Goal: Task Accomplishment & Management: Complete application form

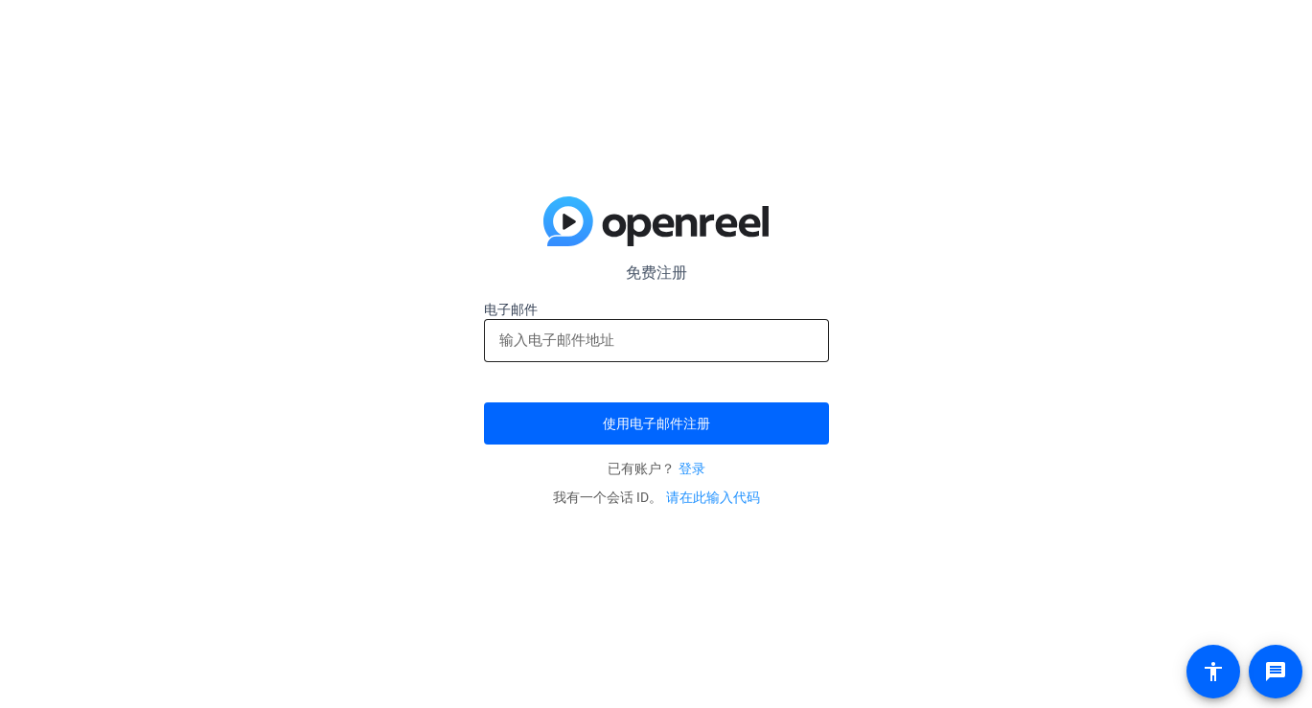
click at [595, 342] on input "email" at bounding box center [656, 340] width 314 height 23
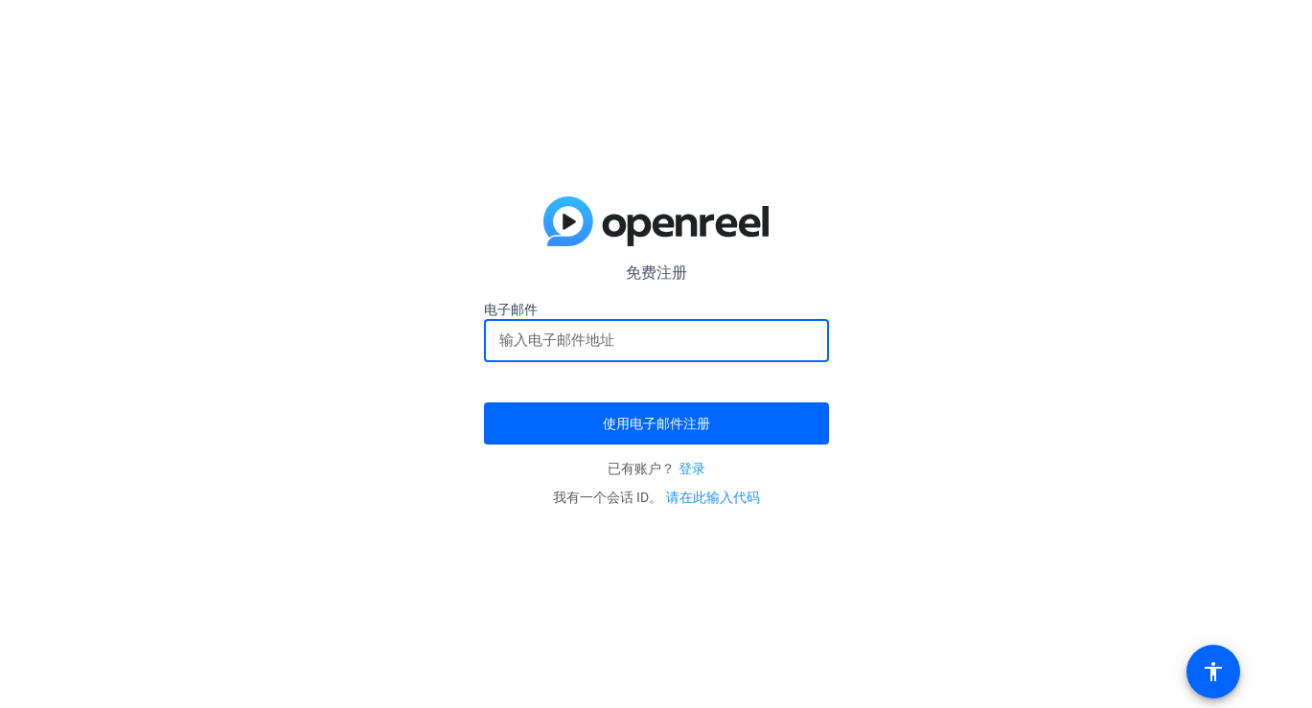
click at [527, 383] on form "免费注册 电子邮件 使用电子邮件注册" at bounding box center [656, 353] width 345 height 183
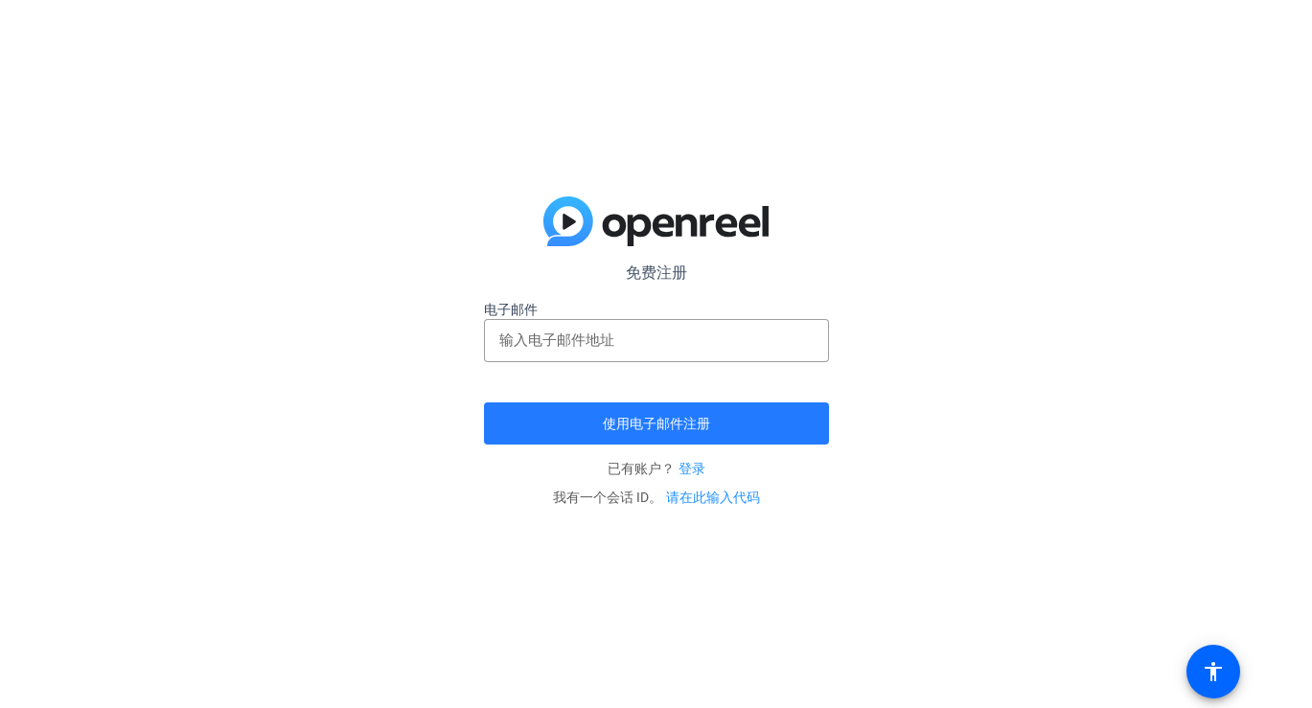
click at [619, 428] on font "使用电子邮件注册" at bounding box center [656, 423] width 107 height 15
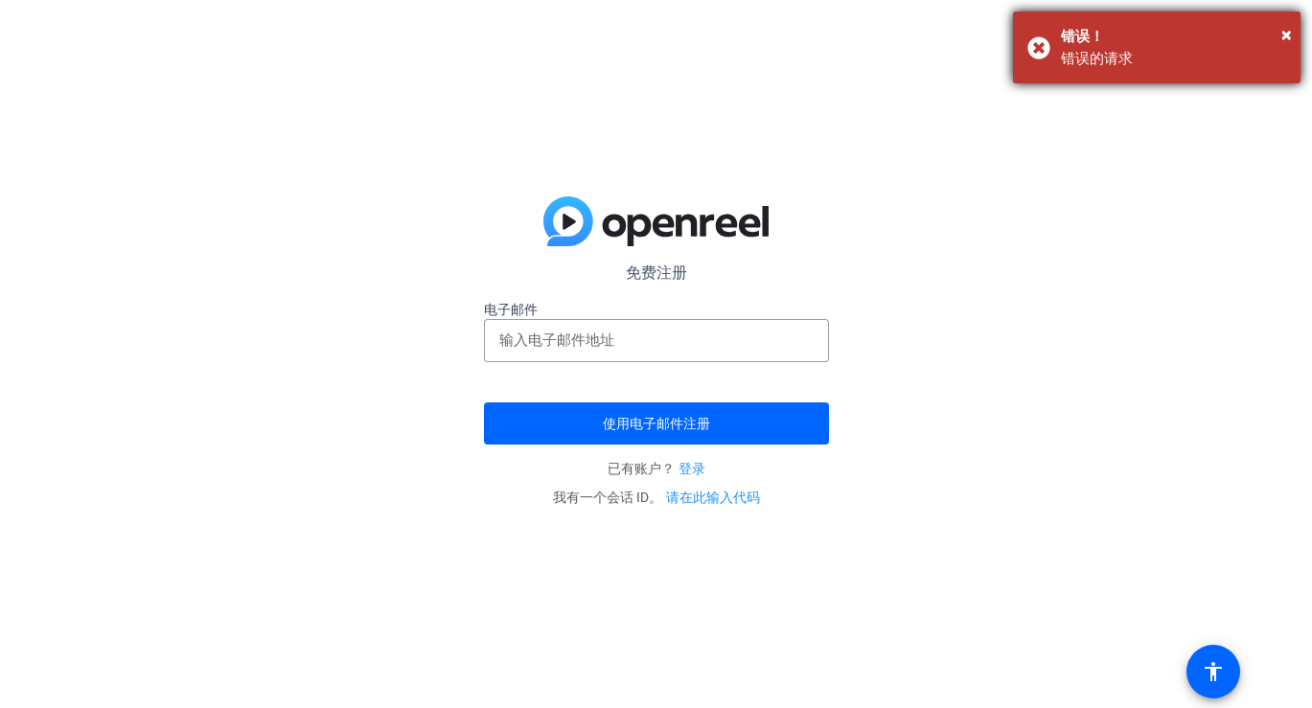
click at [1052, 35] on div "× 错误！ 错误的请求" at bounding box center [1157, 48] width 288 height 72
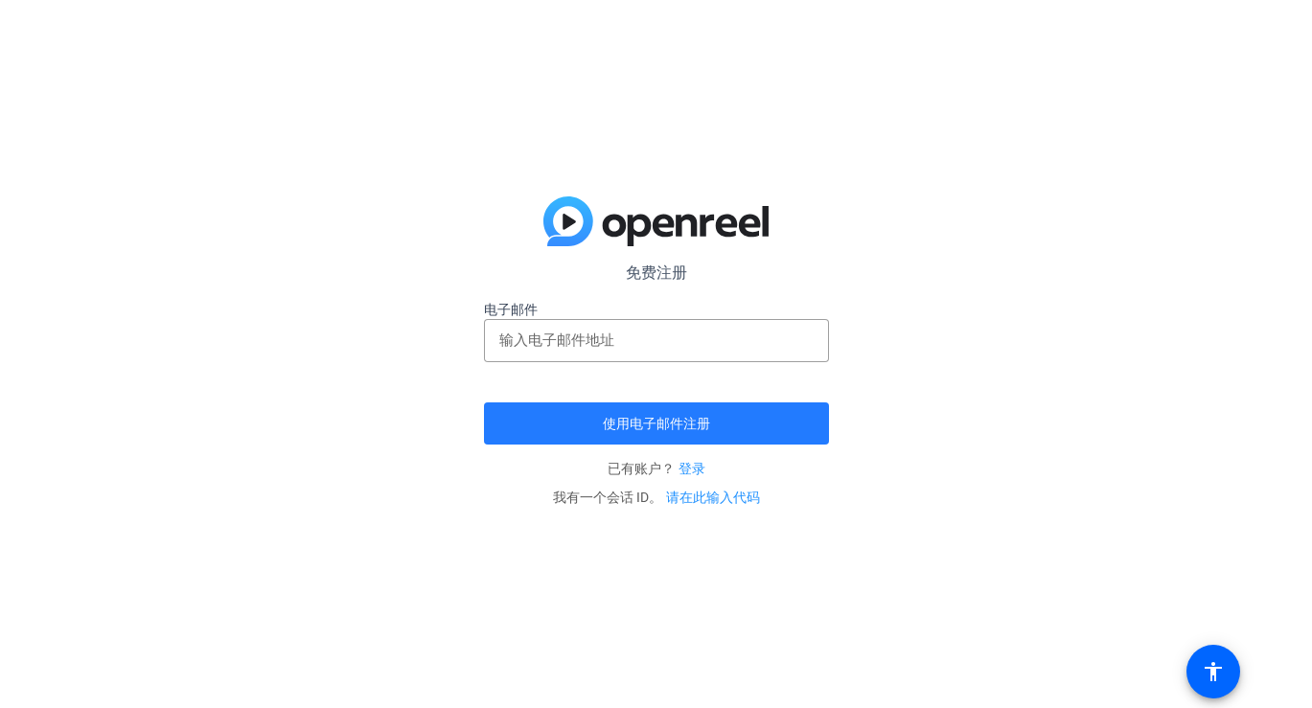
click at [705, 428] on font "使用电子邮件注册" at bounding box center [656, 423] width 107 height 15
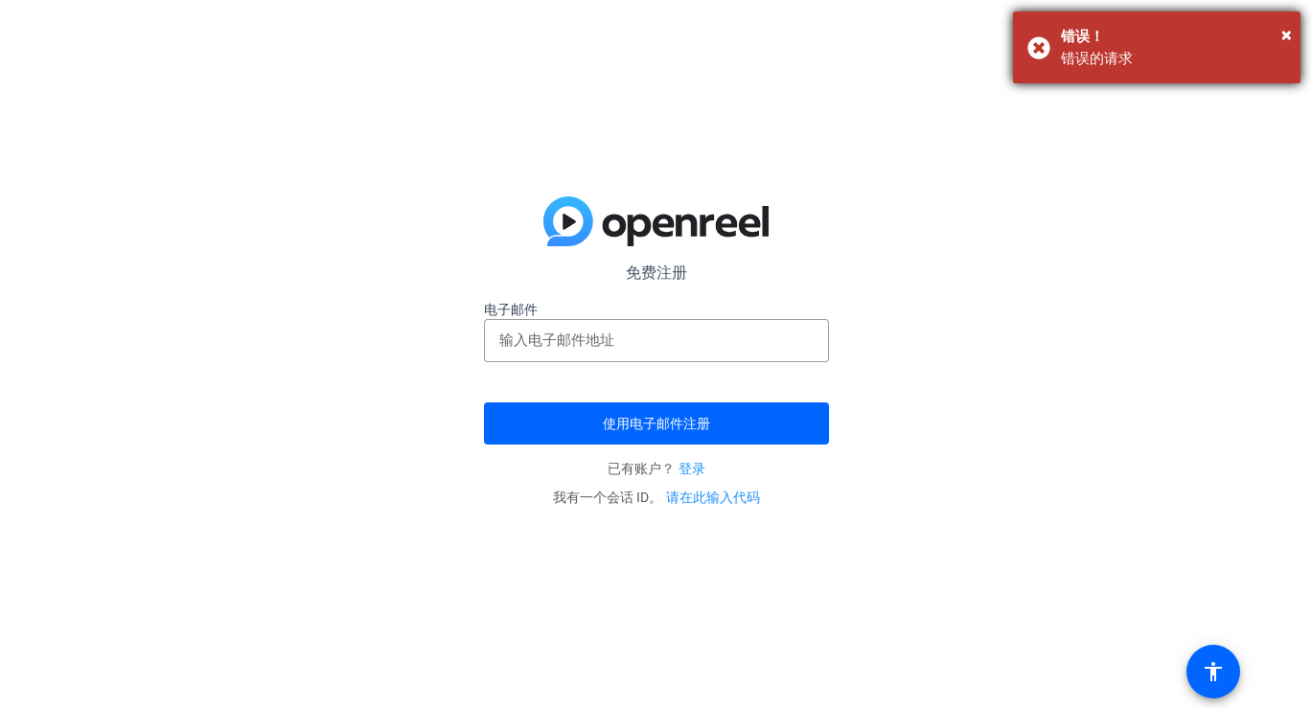
click at [1033, 47] on div "× 错误！ 错误的请求" at bounding box center [1157, 48] width 288 height 72
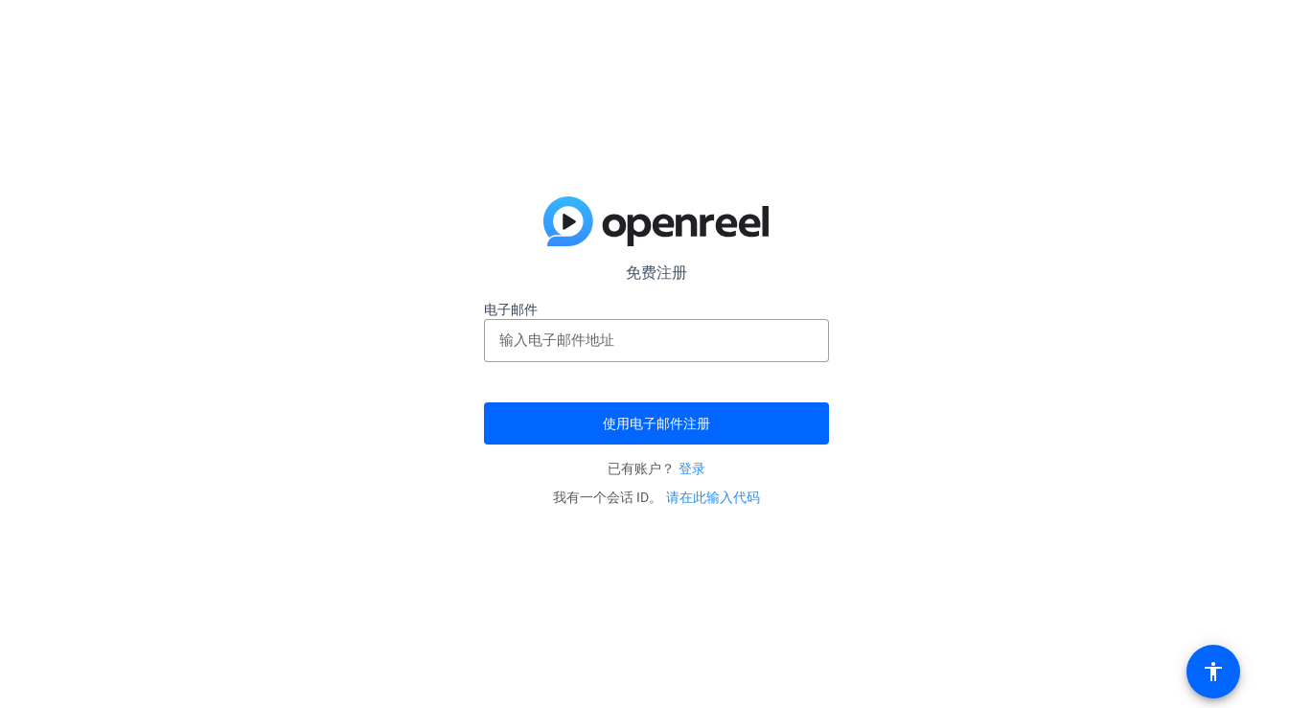
click at [648, 283] on p "免费注册" at bounding box center [656, 273] width 345 height 23
click at [630, 350] on input "email" at bounding box center [656, 340] width 314 height 23
type input "axun0924@gmail.com"
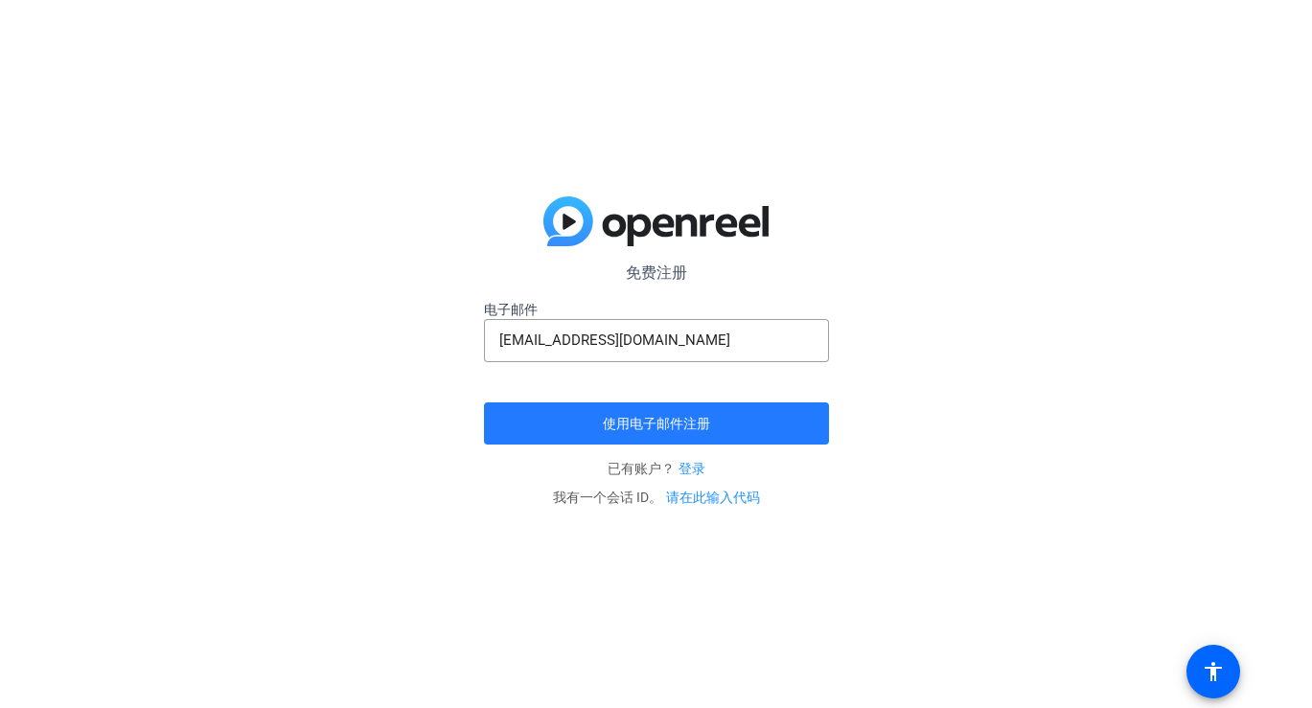
click at [629, 421] on font "使用电子邮件注册" at bounding box center [656, 423] width 107 height 15
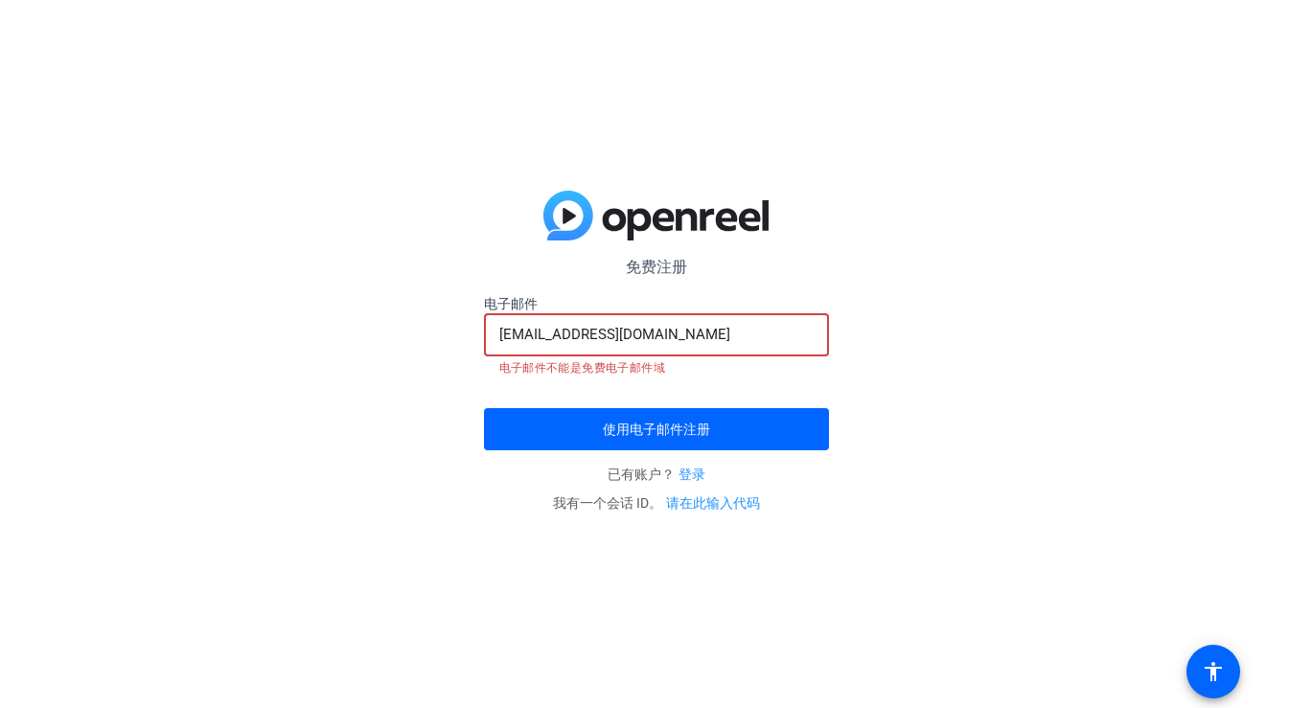
drag, startPoint x: 657, startPoint y: 339, endPoint x: 588, endPoint y: 337, distance: 70.0
click at [588, 337] on input "axun0924@gmail.com" at bounding box center [656, 334] width 314 height 23
click at [689, 290] on form "免费注册 axun0924@gmail.com 电子邮件 axun0924@gmail.com 电子邮件不能是免费电子邮件域 使用电子邮件注册" at bounding box center [656, 353] width 345 height 195
click at [665, 443] on span "submit" at bounding box center [656, 429] width 345 height 46
click at [657, 428] on font "使用电子邮件注册" at bounding box center [656, 429] width 107 height 15
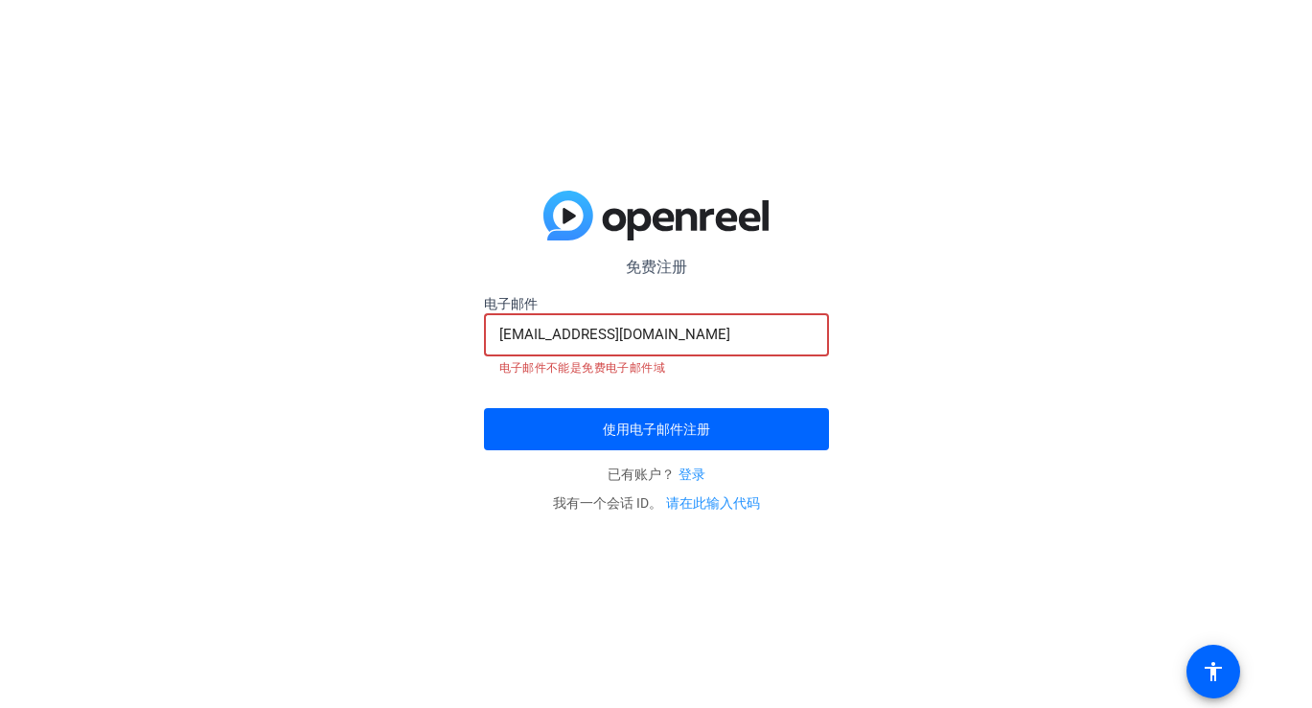
drag, startPoint x: 666, startPoint y: 338, endPoint x: 466, endPoint y: 333, distance: 200.4
click at [466, 333] on div "免费注册 axun0924@gmail.com 电子邮件 axun0924@gmail.com 电子邮件不能是免费电子邮件域 使用电子邮件注册 已有账户？ 登…" at bounding box center [656, 354] width 1312 height 708
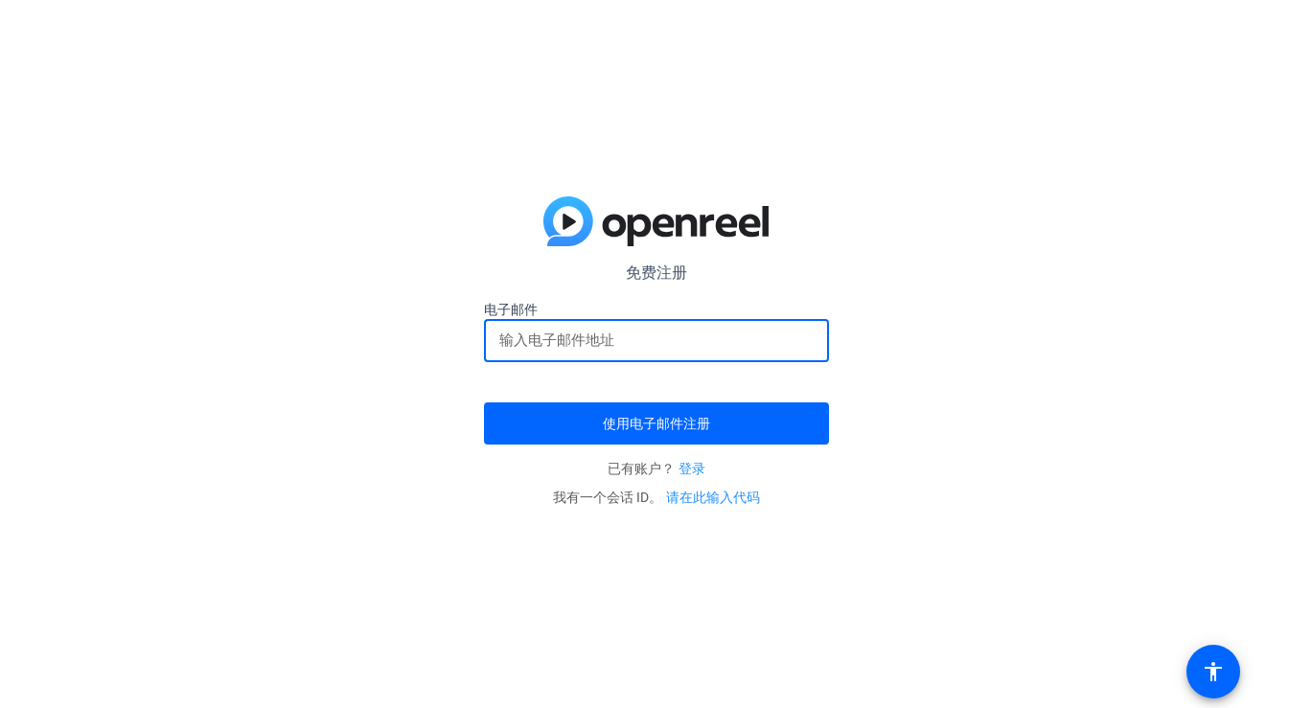
click at [568, 336] on input "email" at bounding box center [656, 340] width 314 height 23
type input "axun0924@gmail.com"
drag, startPoint x: 665, startPoint y: 349, endPoint x: 441, endPoint y: 347, distance: 224.3
click at [441, 347] on div "免费注册 axun0924@gmail.com 电子邮件 axun0924@gmail.com 使用电子邮件注册 已有账户？ 登录 我有一个会话 ID。 请在…" at bounding box center [656, 354] width 1312 height 708
click at [539, 341] on input "email" at bounding box center [656, 340] width 314 height 23
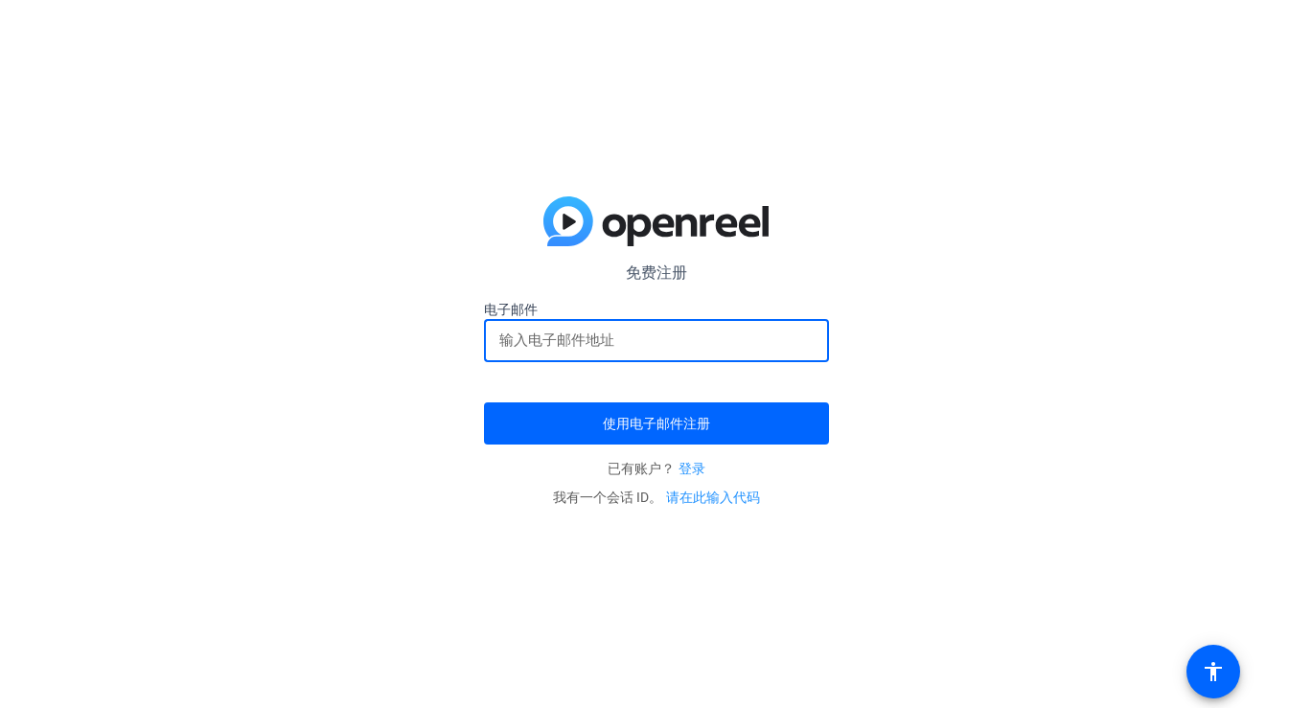
type input "[EMAIL_ADDRESS][DOMAIN_NAME]"
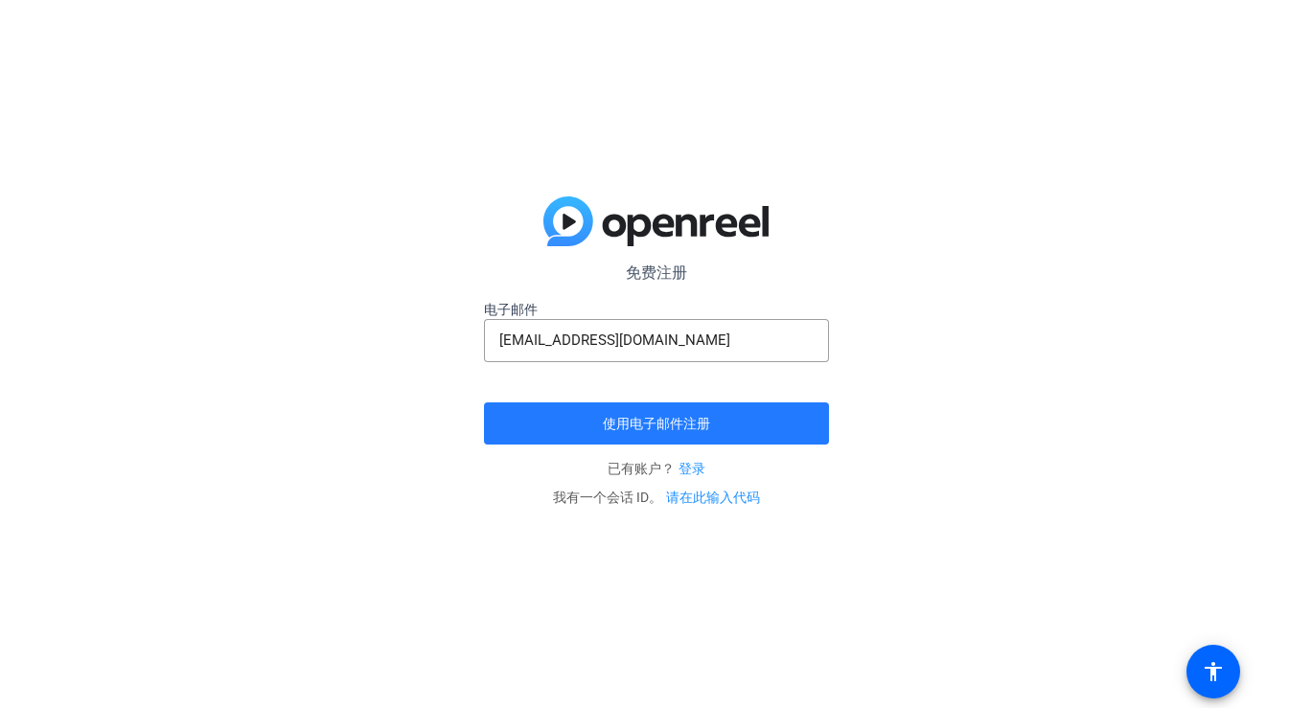
click at [639, 417] on font "使用电子邮件注册" at bounding box center [656, 423] width 107 height 15
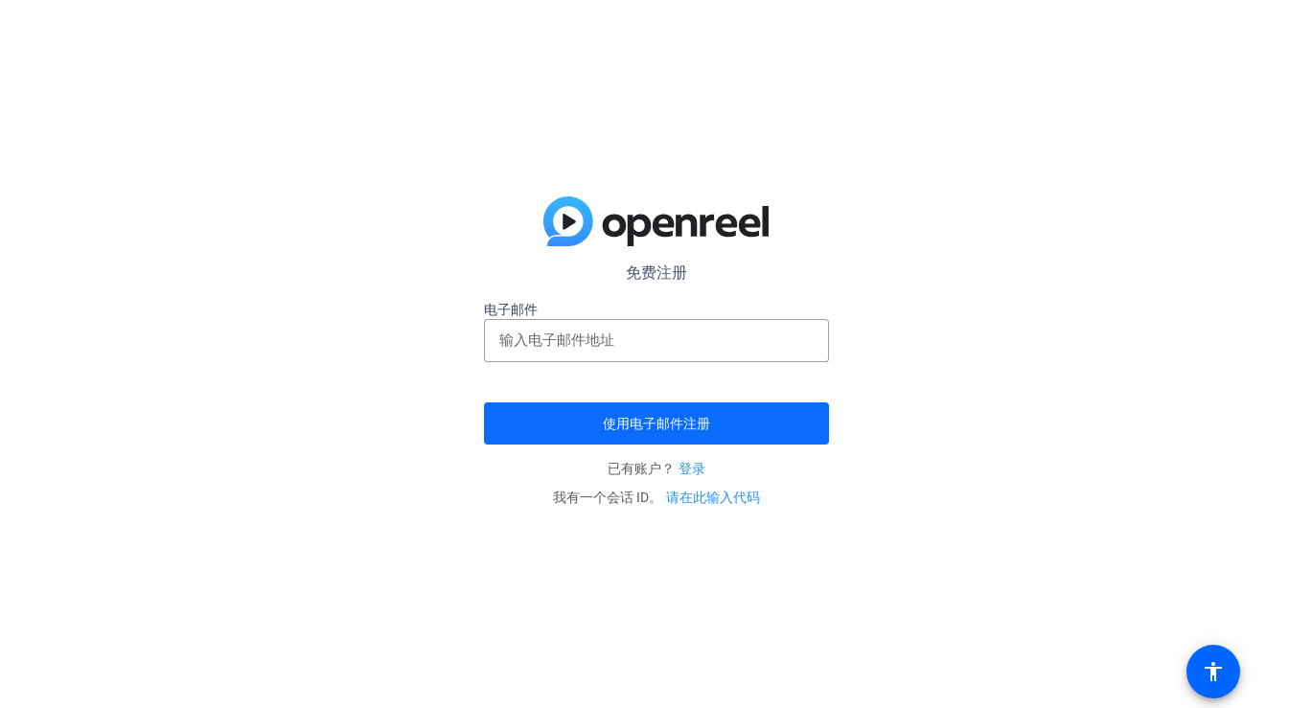
click at [704, 432] on span "submit" at bounding box center [656, 424] width 345 height 46
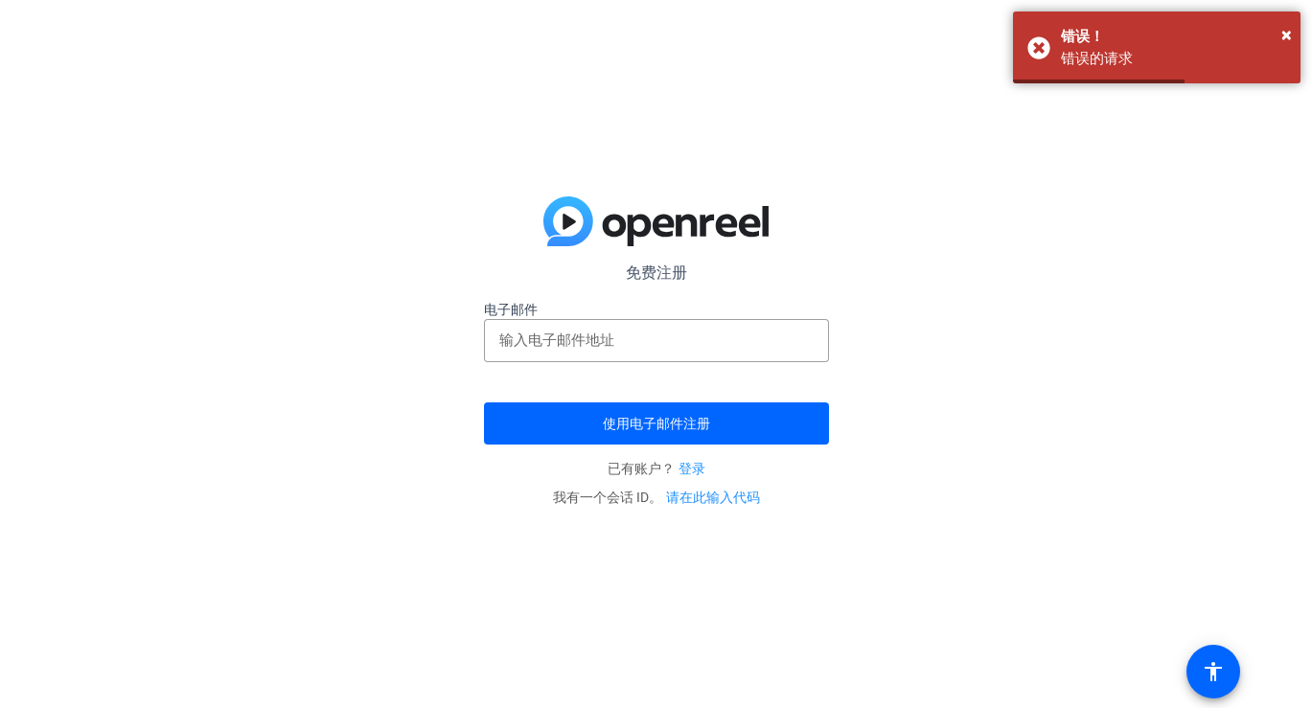
click at [699, 466] on font "登录" at bounding box center [692, 468] width 27 height 15
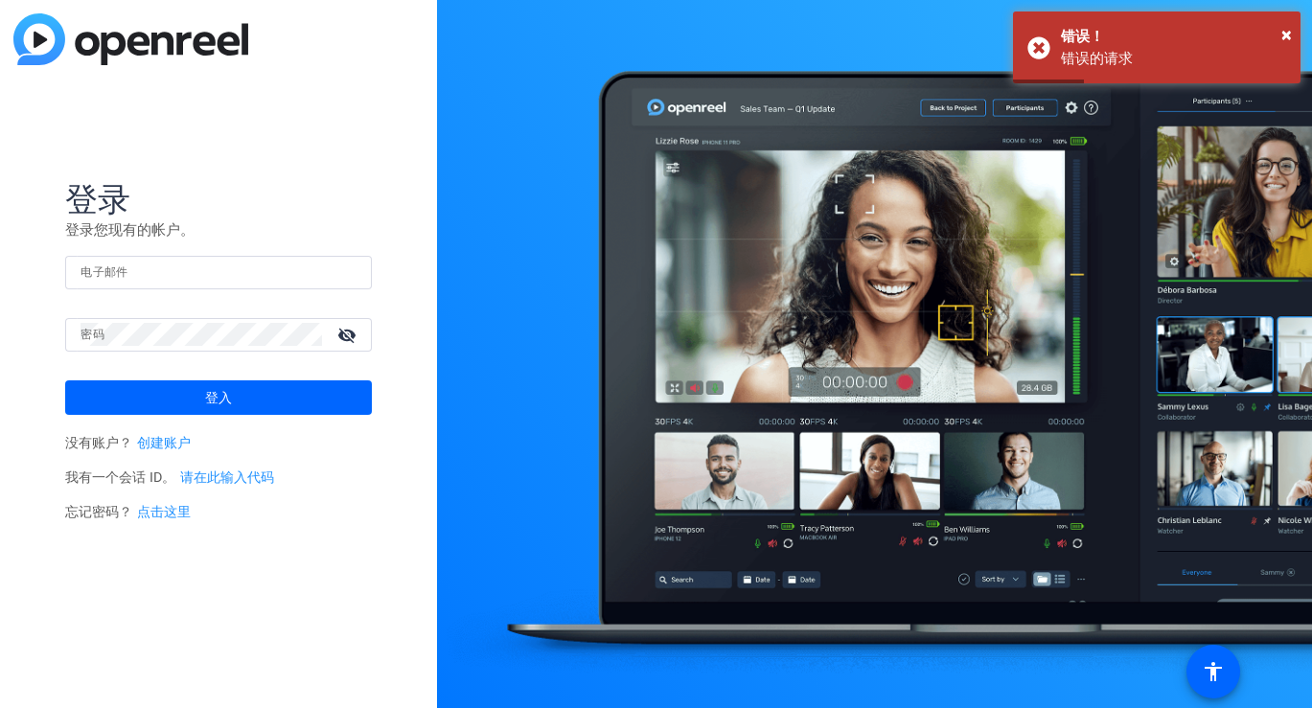
click at [232, 291] on mat-form-field "电子邮件" at bounding box center [218, 287] width 307 height 62
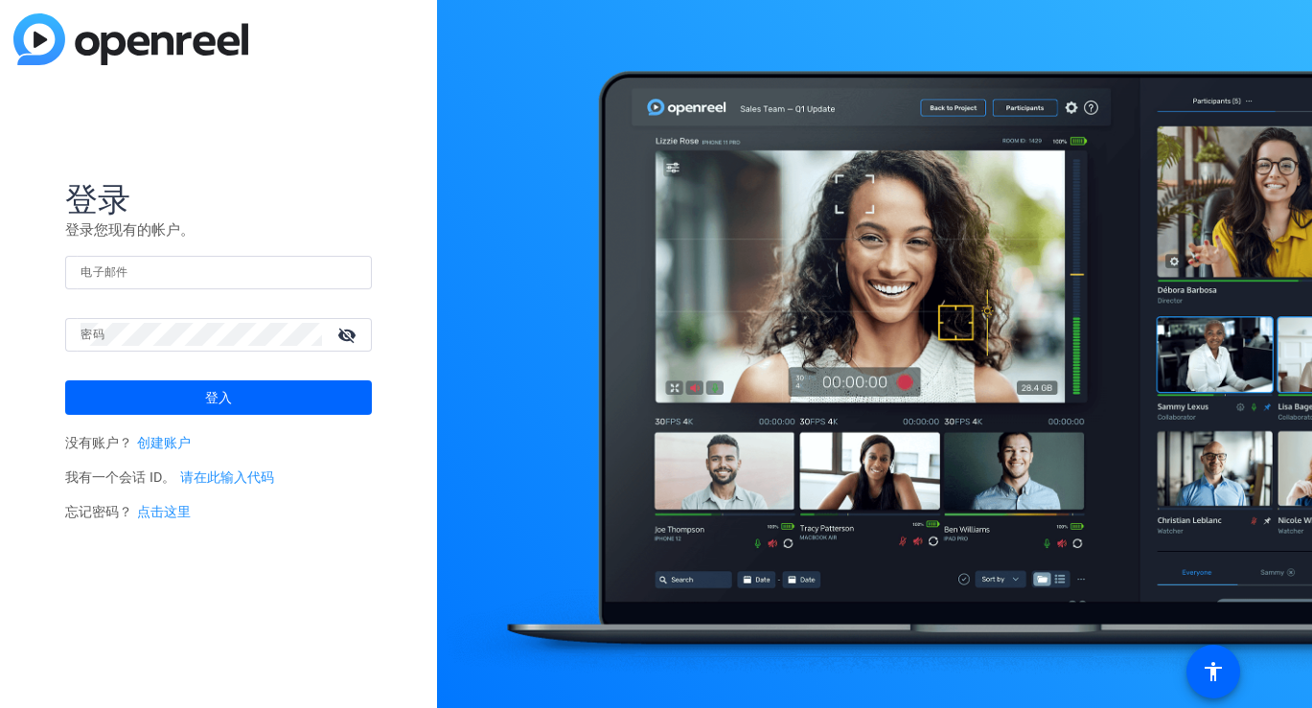
click at [178, 437] on font "创建账户" at bounding box center [164, 443] width 54 height 16
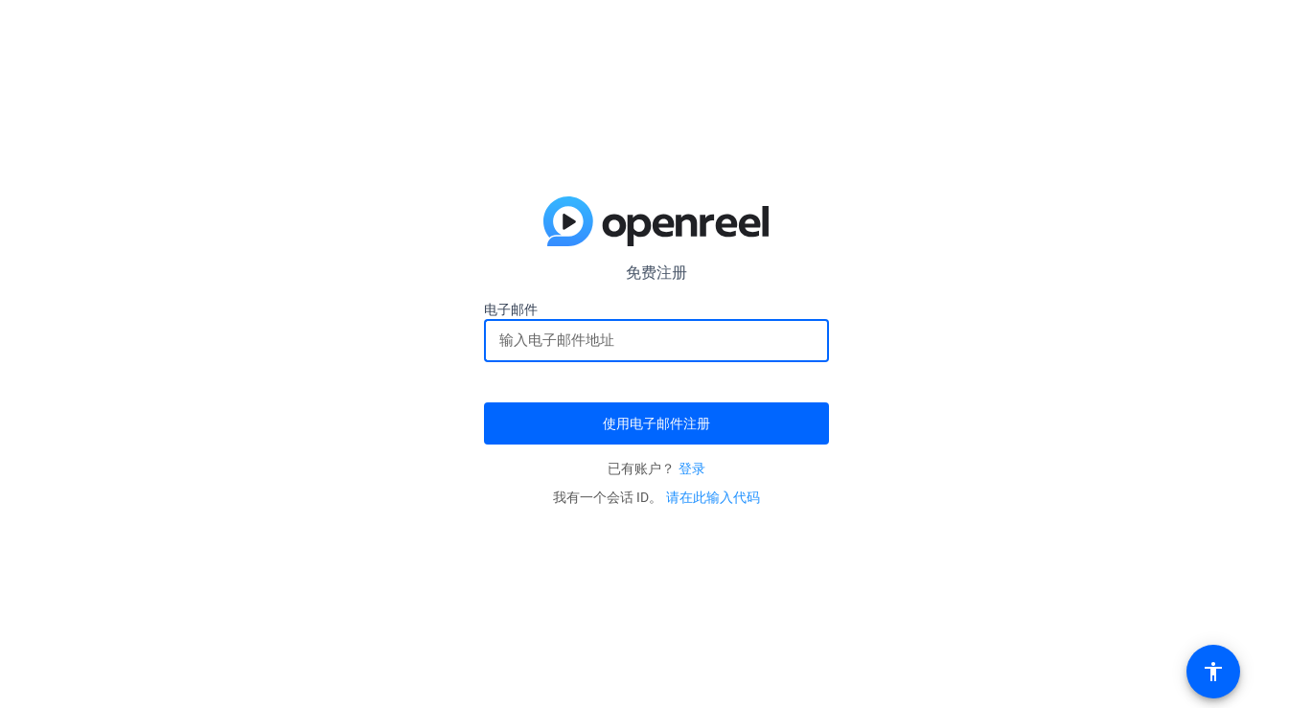
click at [578, 341] on input "email" at bounding box center [656, 340] width 314 height 23
type input "[EMAIL_ADDRESS][DOMAIN_NAME]"
click at [593, 427] on span "submit" at bounding box center [656, 424] width 345 height 46
